Goal: Information Seeking & Learning: Learn about a topic

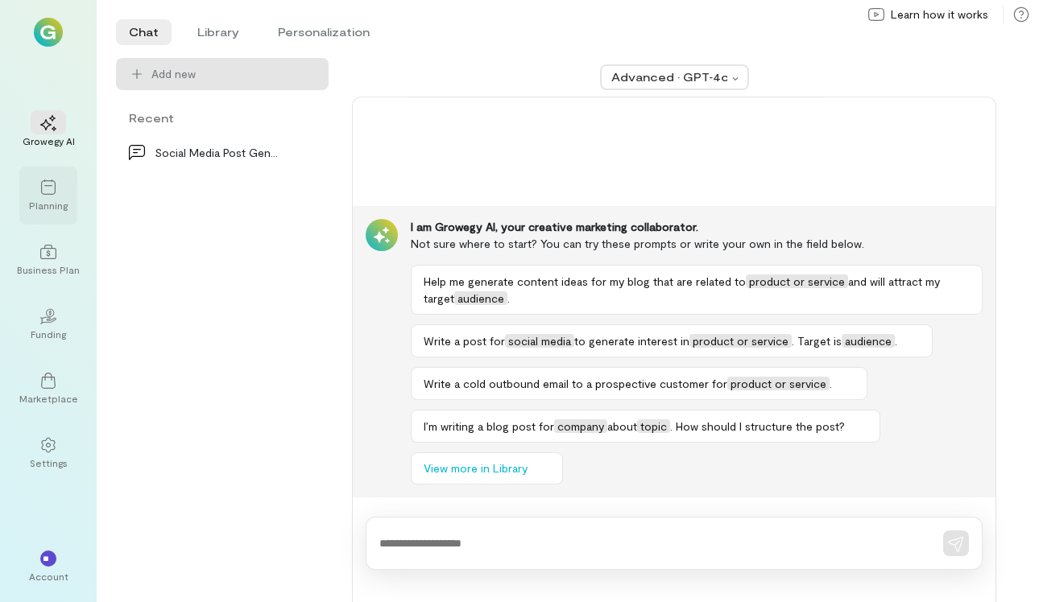
click at [60, 217] on div "Planning" at bounding box center [48, 196] width 58 height 58
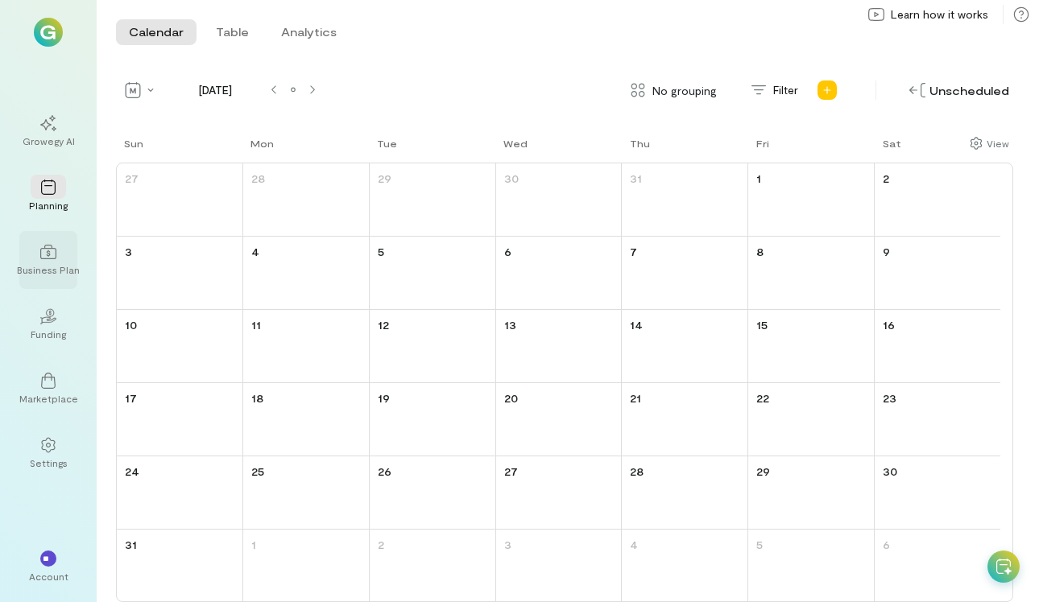
click at [56, 271] on div "Business Plan" at bounding box center [48, 269] width 63 height 13
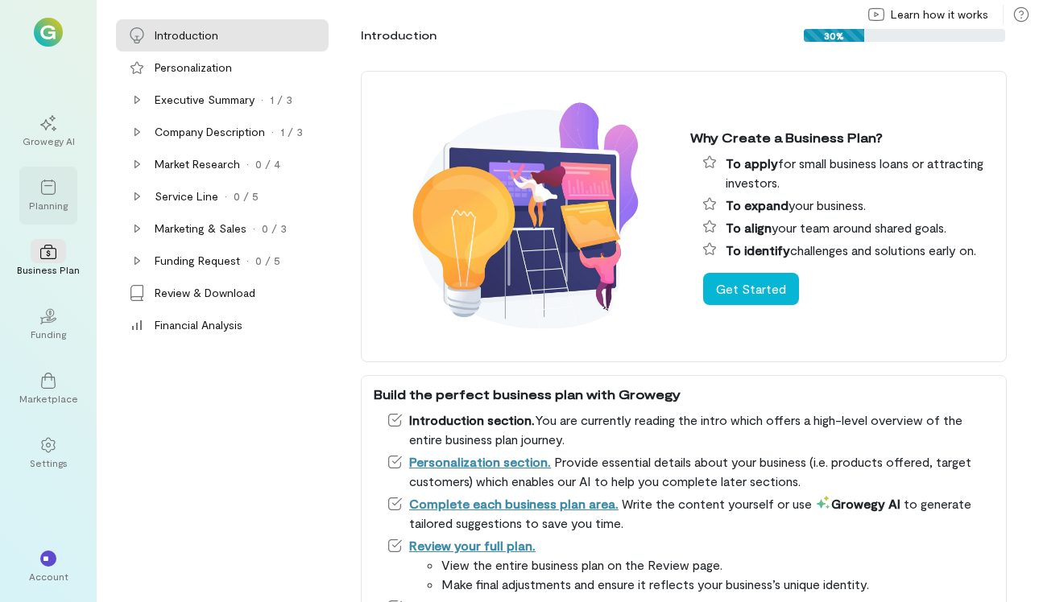
click at [61, 192] on div at bounding box center [48, 187] width 35 height 24
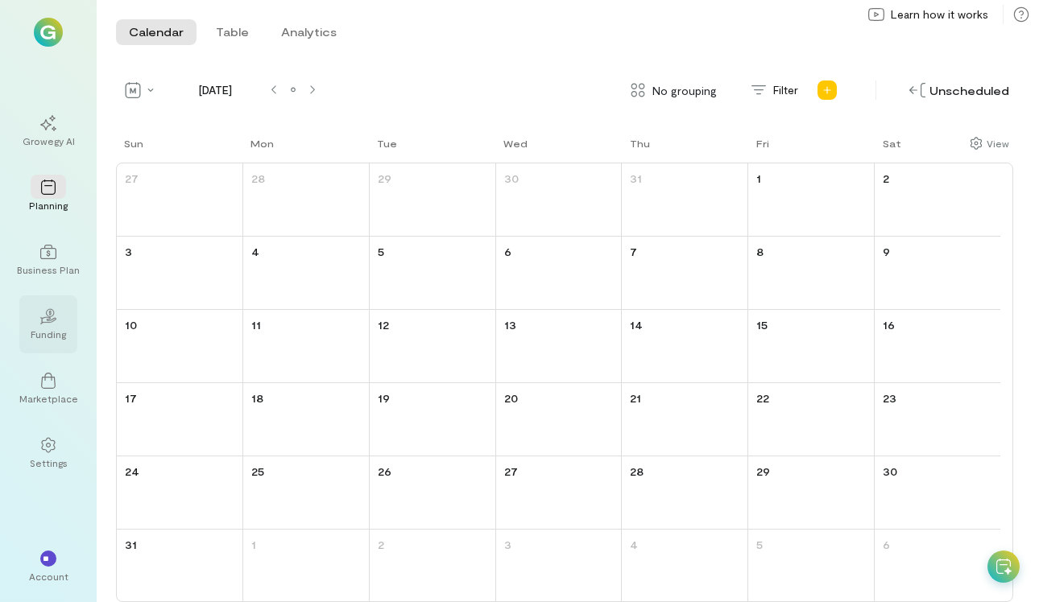
click at [58, 330] on div "Funding" at bounding box center [48, 334] width 35 height 13
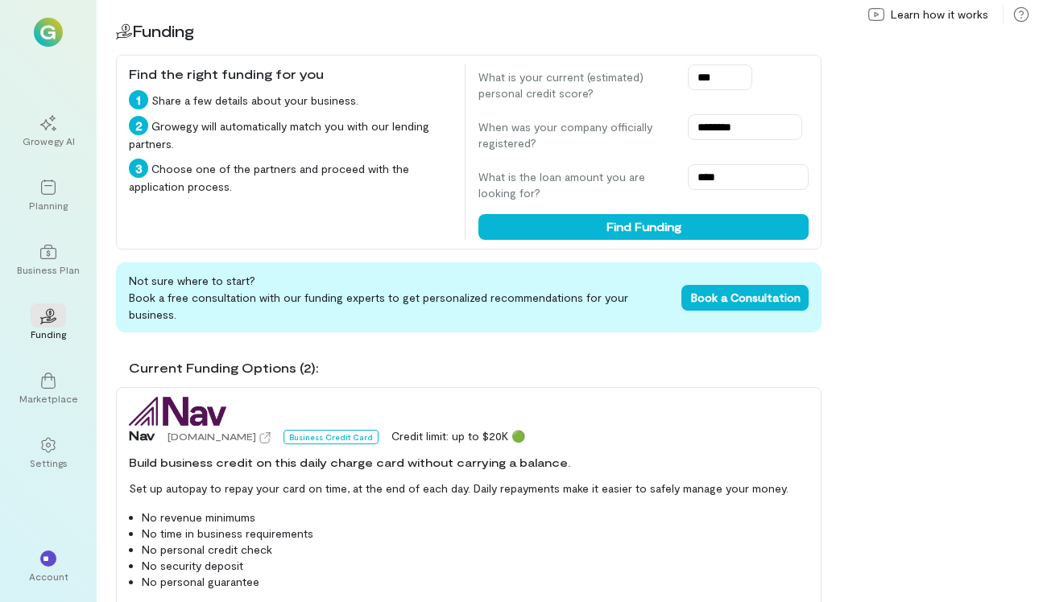
click at [983, 352] on div "02 Funding Find the right funding for you 1 Share a few details about your busi…" at bounding box center [568, 301] width 942 height 602
click at [982, 343] on div "02 Funding Find the right funding for you 1 Share a few details about your busi…" at bounding box center [568, 301] width 942 height 602
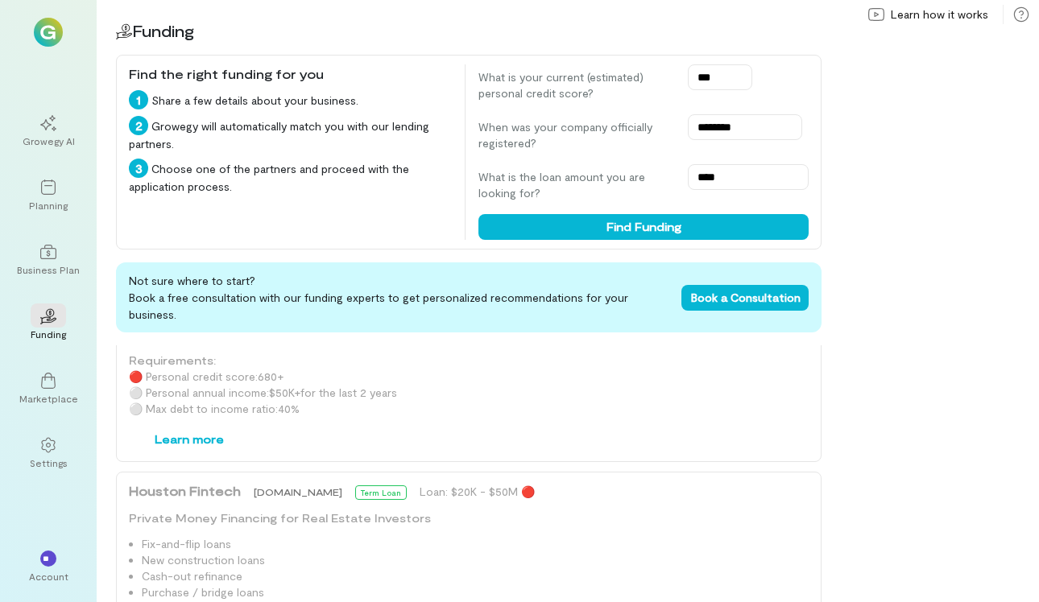
scroll to position [1788, 0]
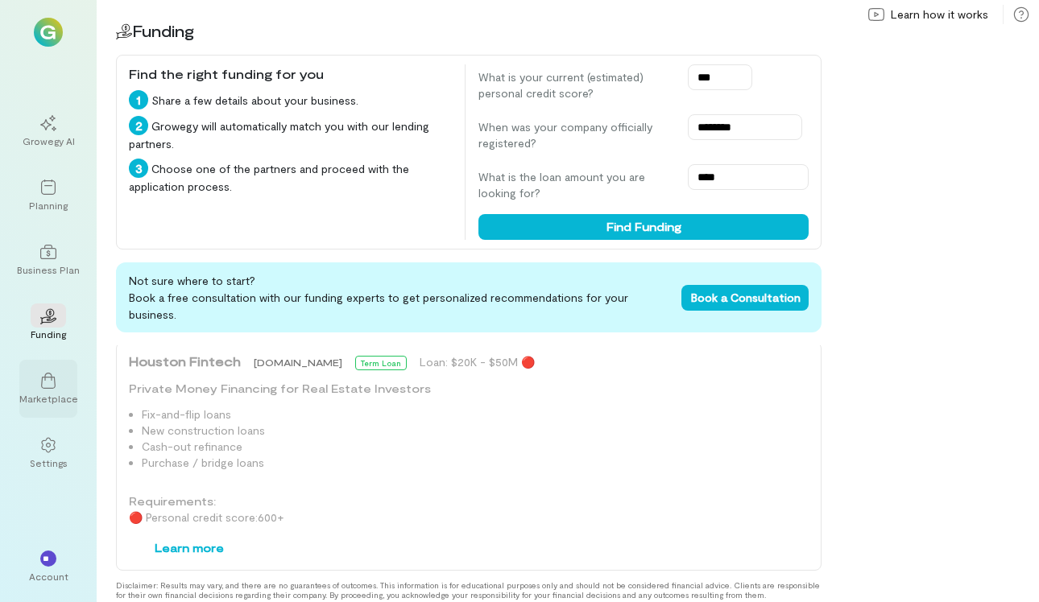
click at [46, 392] on div "Marketplace" at bounding box center [48, 398] width 59 height 13
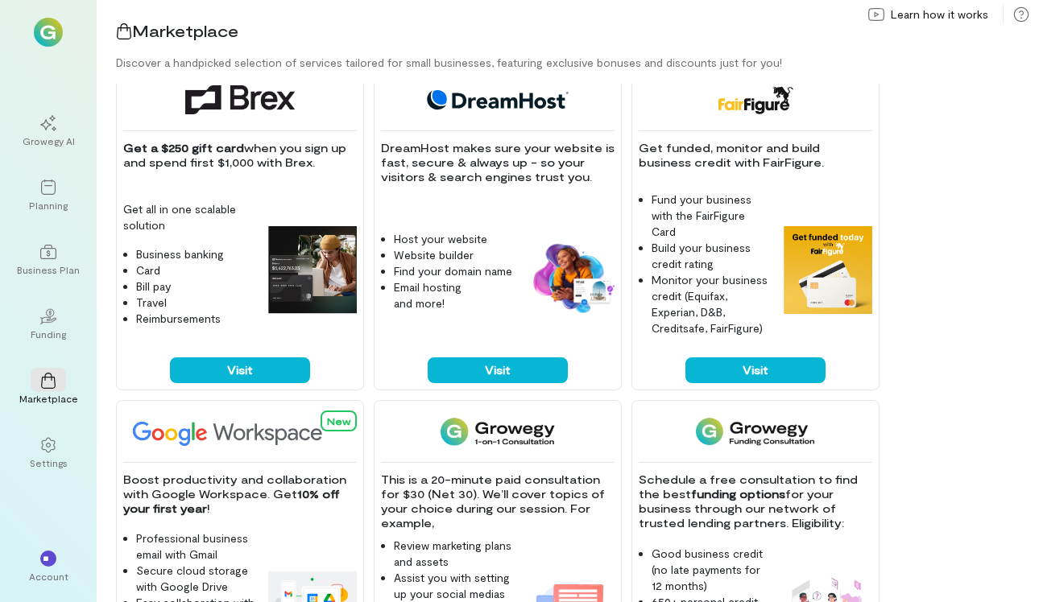
scroll to position [32, 0]
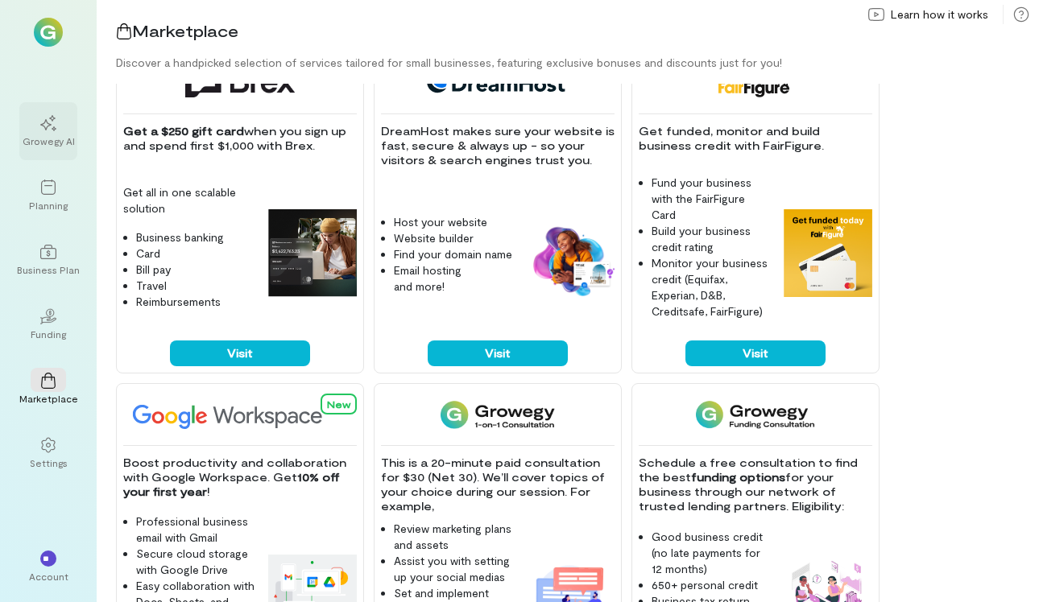
click at [60, 124] on div at bounding box center [48, 122] width 35 height 24
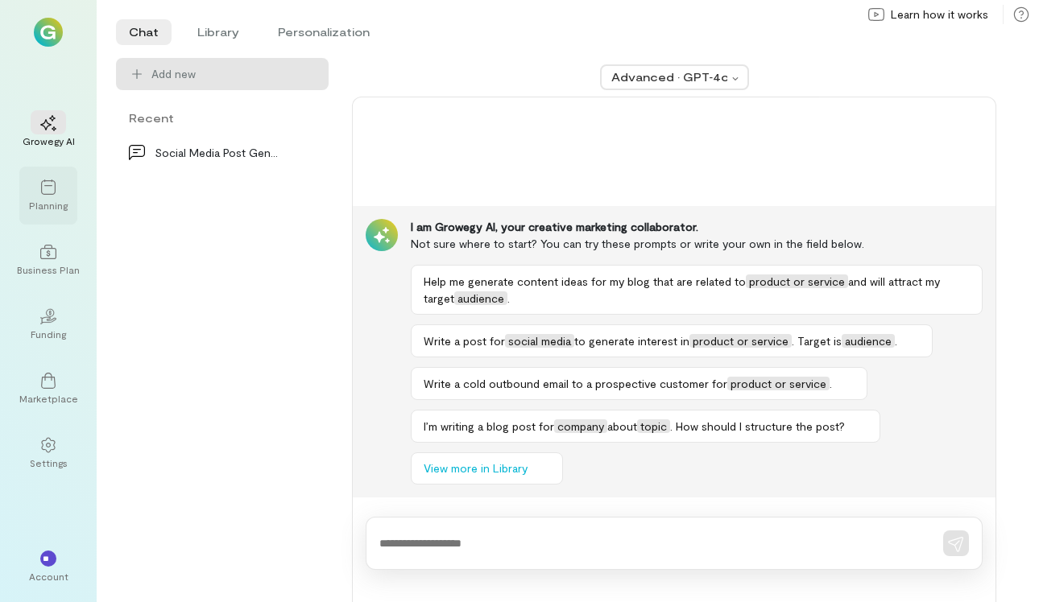
click at [62, 193] on div at bounding box center [48, 187] width 35 height 24
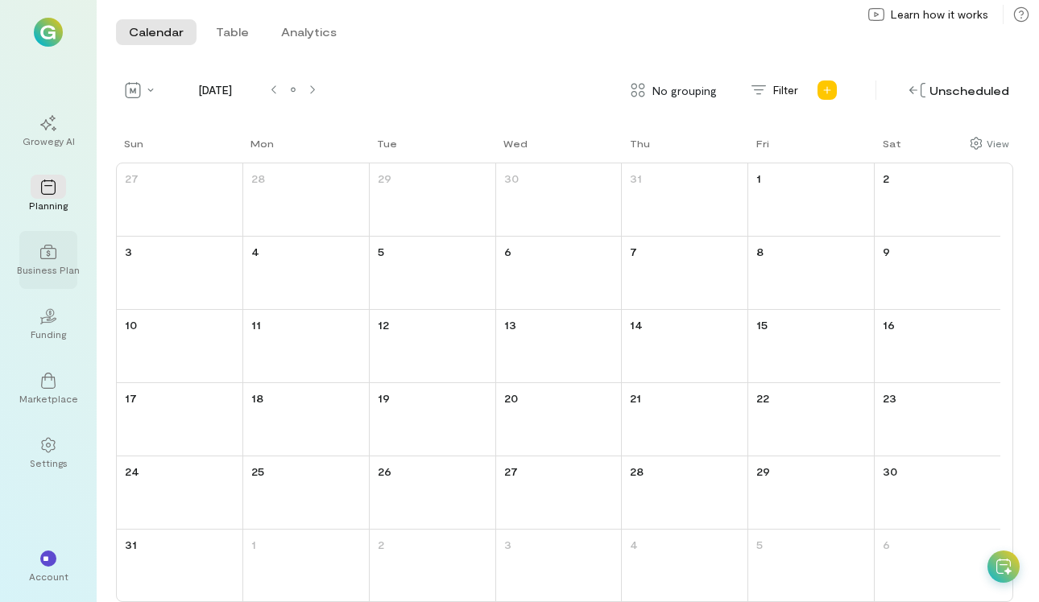
click at [65, 265] on div "Business Plan" at bounding box center [48, 269] width 63 height 13
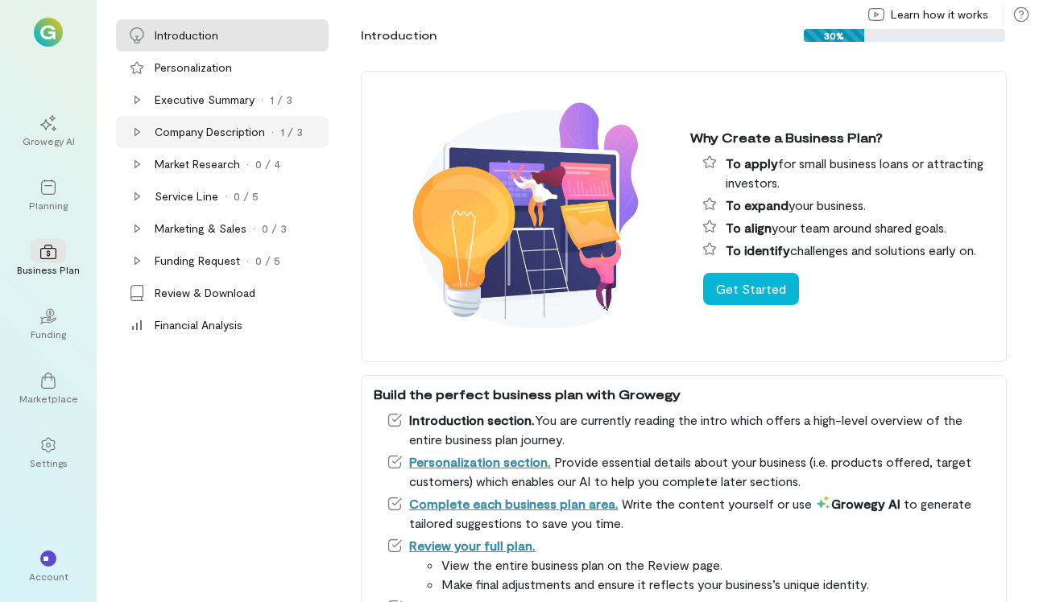
click at [217, 139] on div "Company Description" at bounding box center [210, 132] width 110 height 16
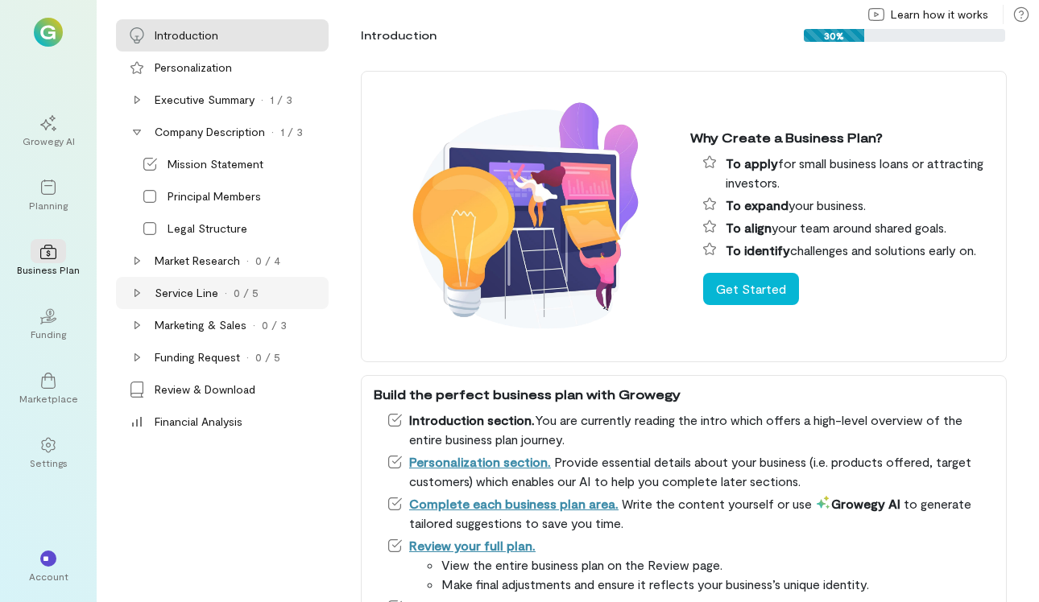
click at [177, 299] on div "Service Line" at bounding box center [187, 293] width 64 height 16
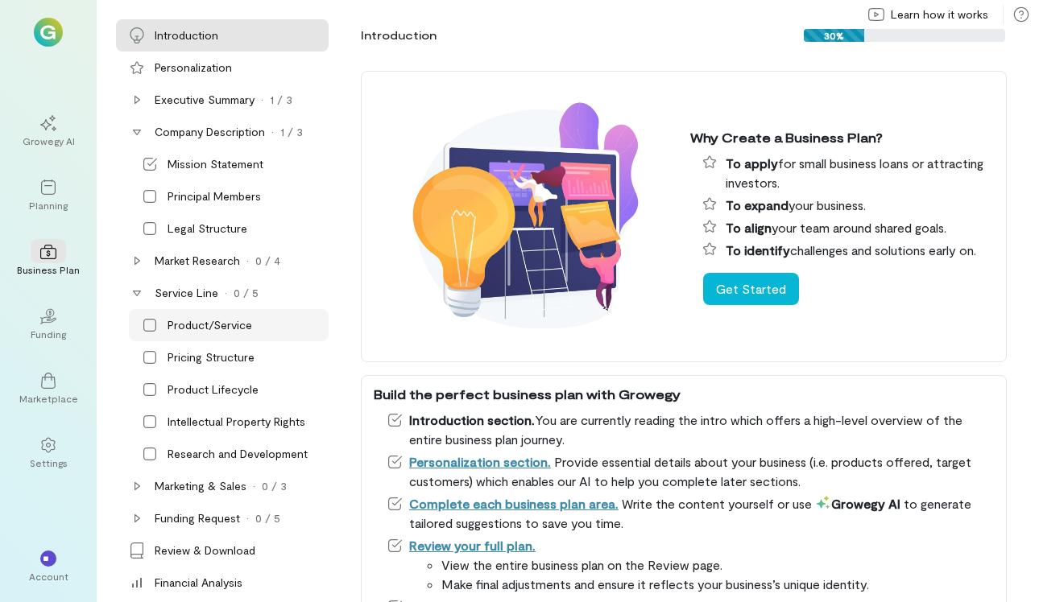
click at [249, 340] on div "Product/Service" at bounding box center [229, 325] width 200 height 32
